Goal: Task Accomplishment & Management: Use online tool/utility

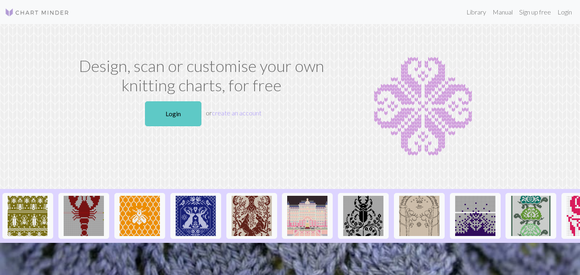
click at [157, 115] on link "Login" at bounding box center [173, 113] width 56 height 25
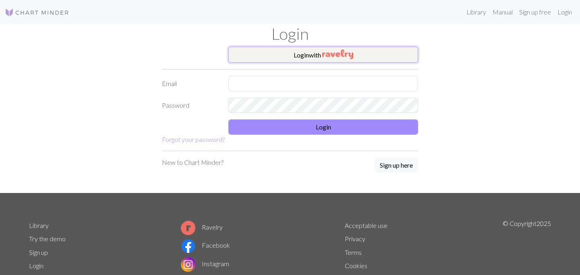
click at [314, 60] on button "Login with" at bounding box center [323, 55] width 190 height 16
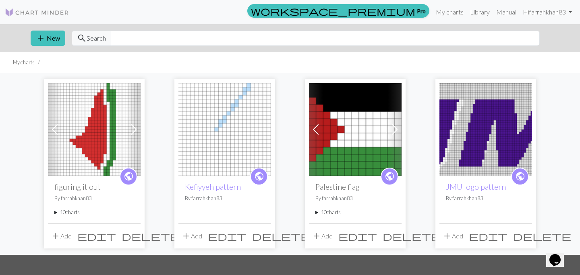
click at [55, 211] on summary "10 charts" at bounding box center [94, 213] width 80 height 8
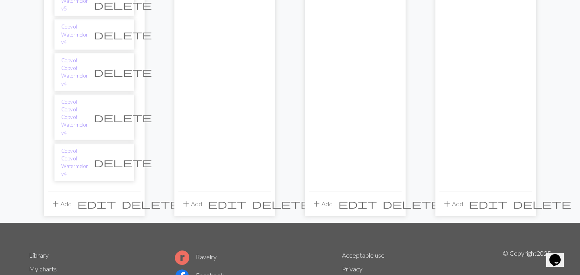
scroll to position [355, 0]
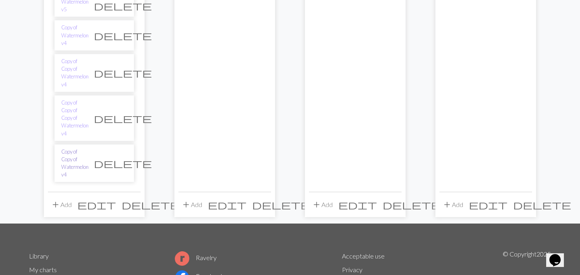
click at [84, 148] on link "Copy of Copy of Watermelon v4" at bounding box center [74, 163] width 27 height 31
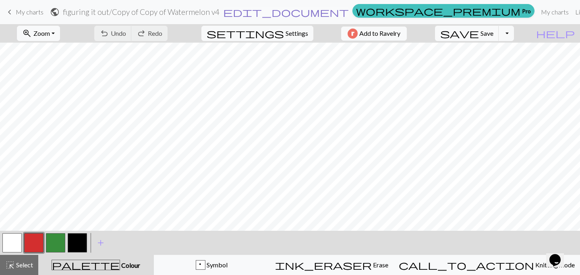
click at [307, 12] on span "edit_document" at bounding box center [286, 11] width 126 height 11
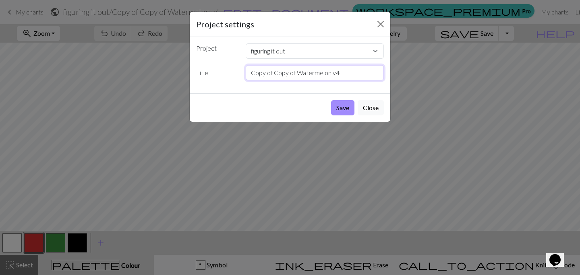
click at [298, 72] on input "Copy of Copy of Watermelon v4" at bounding box center [315, 72] width 138 height 15
type input "18 stitch - medium"
click at [346, 104] on button "Save" at bounding box center [342, 107] width 23 height 15
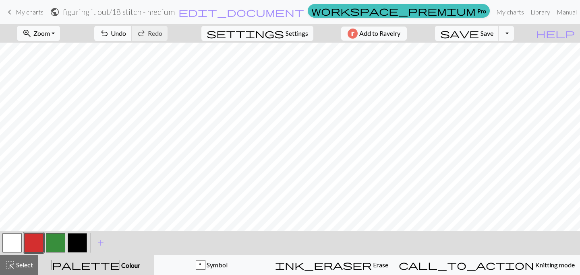
click at [126, 32] on span "Undo" at bounding box center [118, 33] width 15 height 8
click at [162, 34] on span "Redo" at bounding box center [155, 33] width 14 height 8
click at [173, 34] on div "undo Undo Undo redo Redo Redo" at bounding box center [130, 33] width 85 height 19
